Goal: Find specific page/section: Find specific page/section

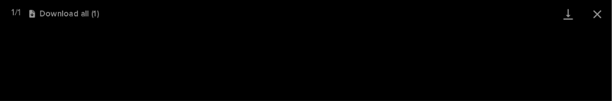
scroll to position [29, 0]
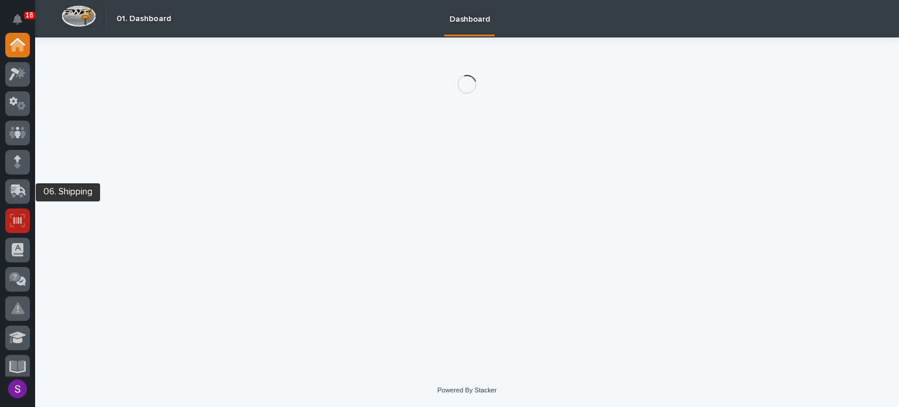
click at [16, 217] on icon at bounding box center [17, 220] width 8 height 7
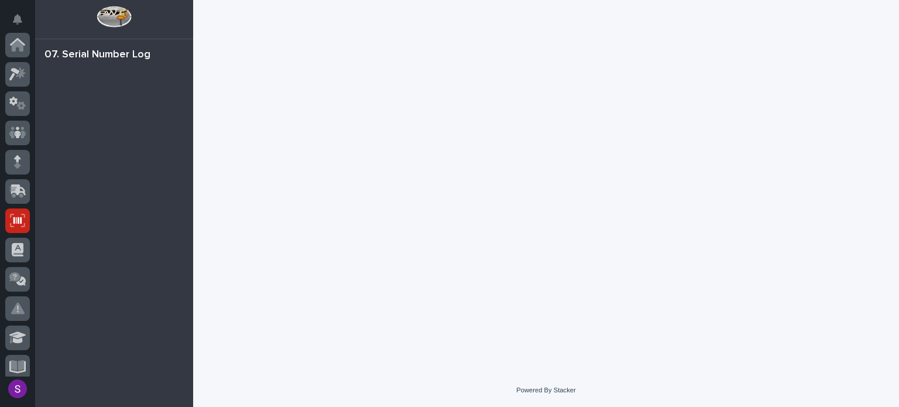
scroll to position [176, 0]
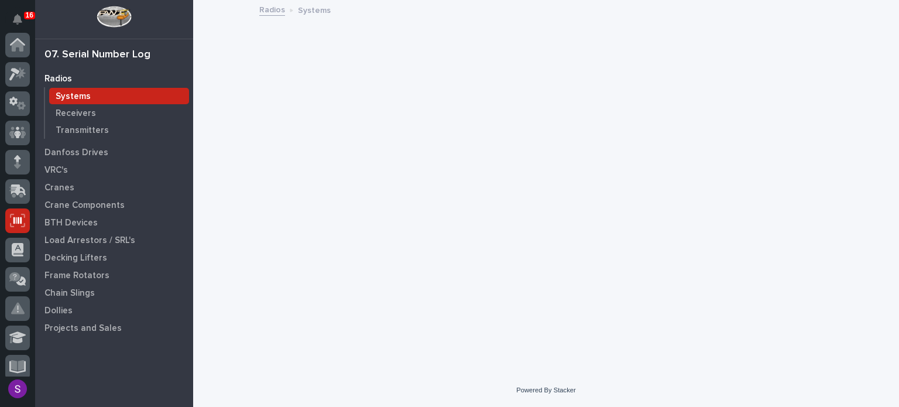
scroll to position [176, 0]
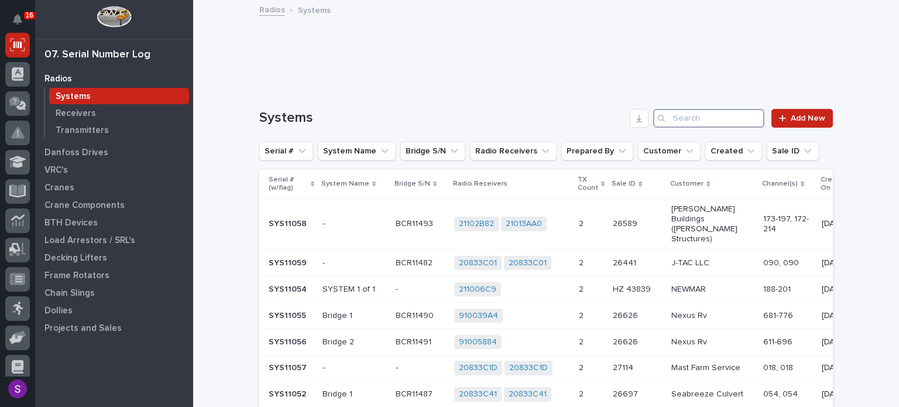
click at [716, 116] on input "Search" at bounding box center [708, 118] width 111 height 19
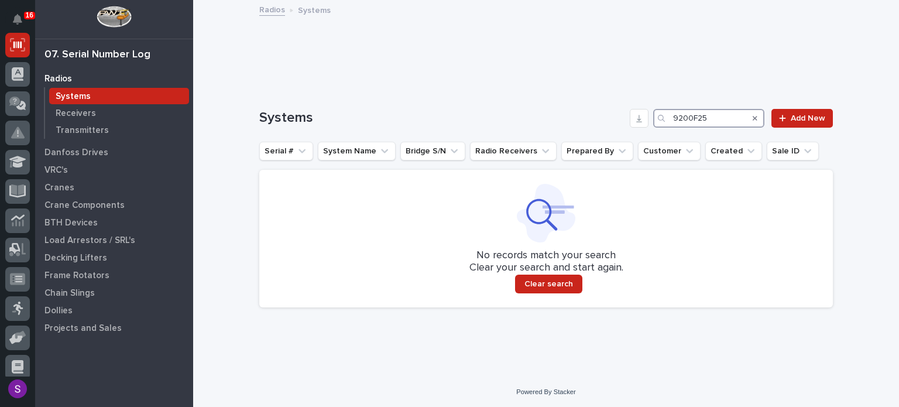
click at [684, 118] on input "9200F25" at bounding box center [708, 118] width 111 height 19
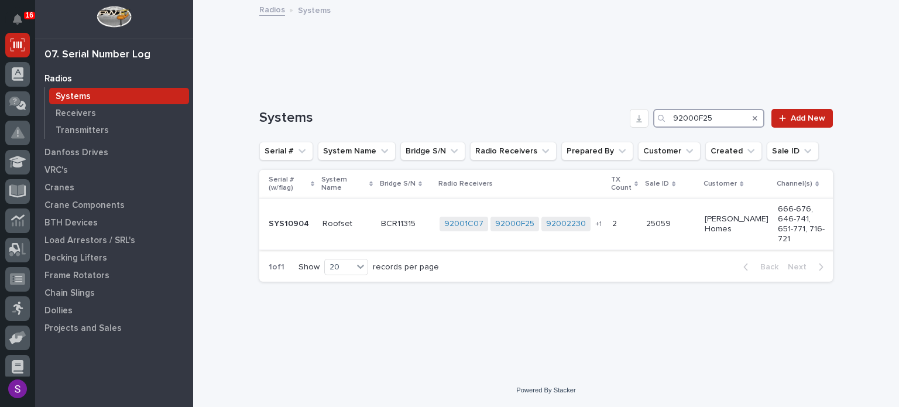
type input "92000F25"
click at [342, 224] on div "Roofset" at bounding box center [346, 223] width 49 height 19
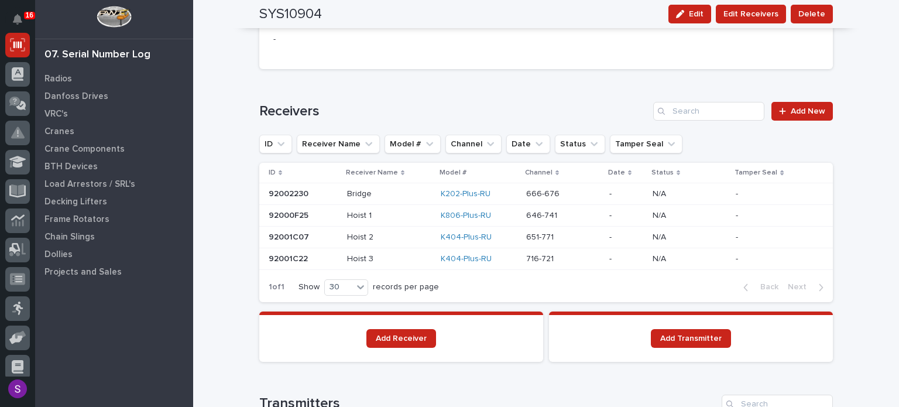
scroll to position [761, 0]
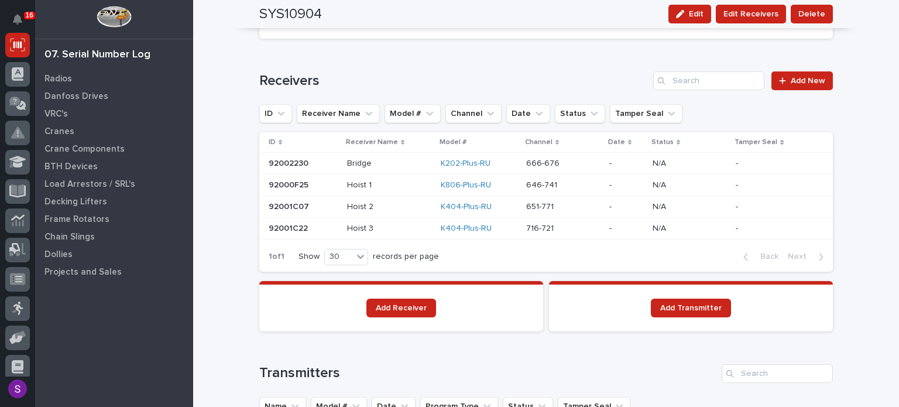
click at [409, 184] on p at bounding box center [389, 185] width 84 height 10
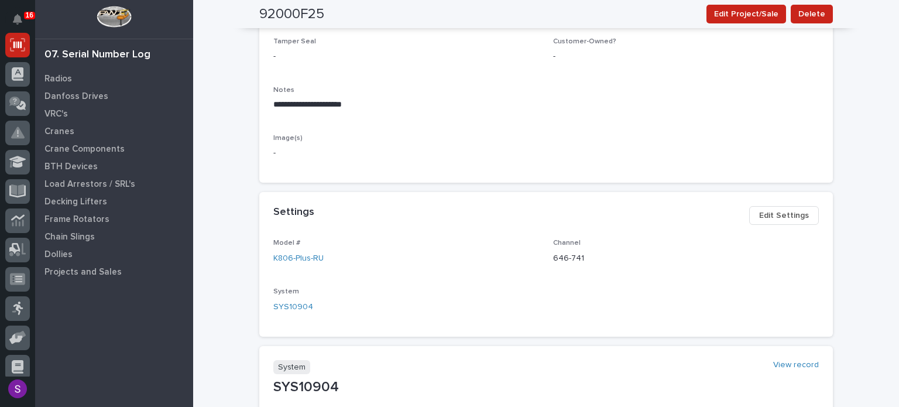
scroll to position [293, 0]
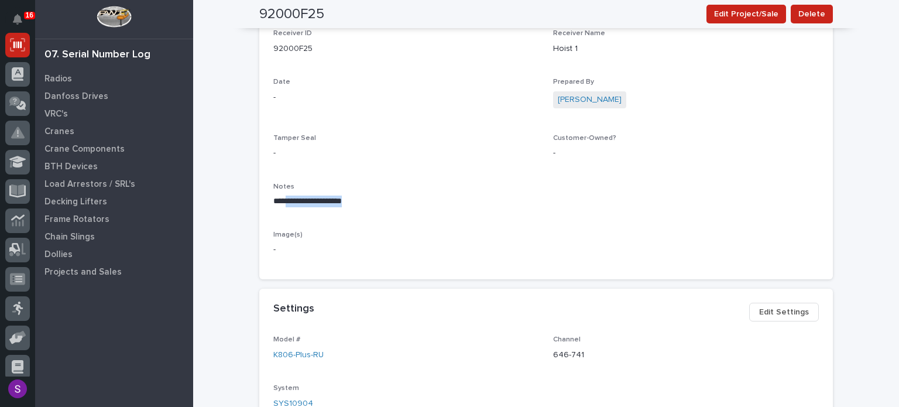
drag, startPoint x: 351, startPoint y: 201, endPoint x: 286, endPoint y: 210, distance: 66.1
click at [286, 210] on div "**********" at bounding box center [406, 200] width 266 height 34
click at [324, 215] on div "**********" at bounding box center [406, 200] width 266 height 34
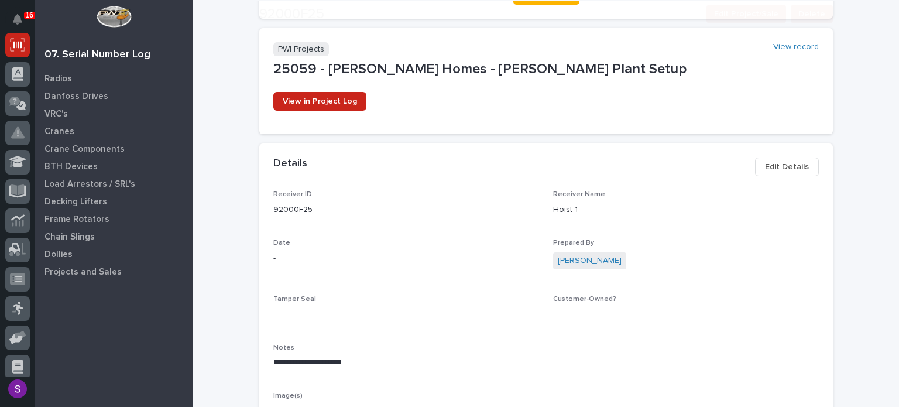
scroll to position [234, 0]
